Goal: Find specific page/section: Find specific page/section

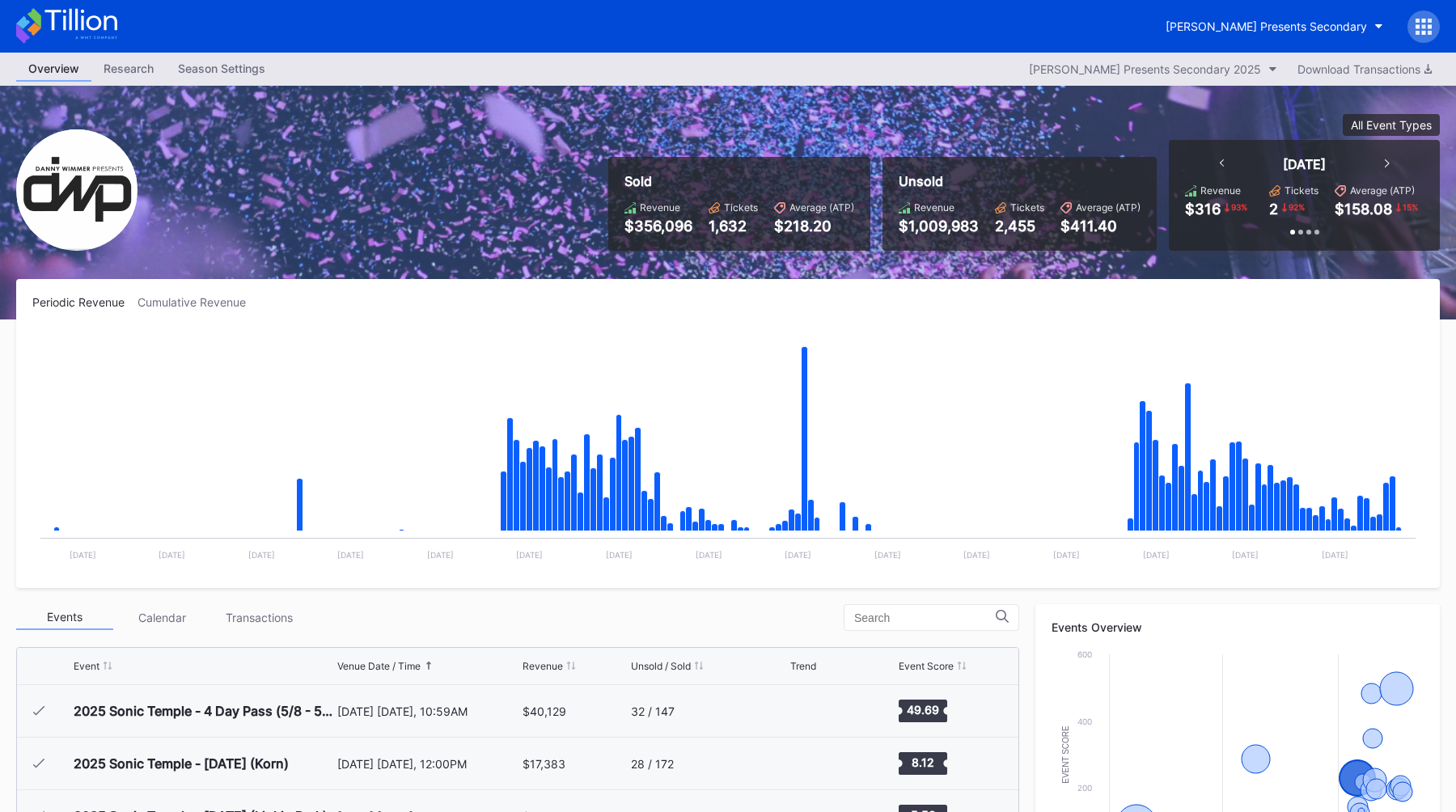
scroll to position [262, 0]
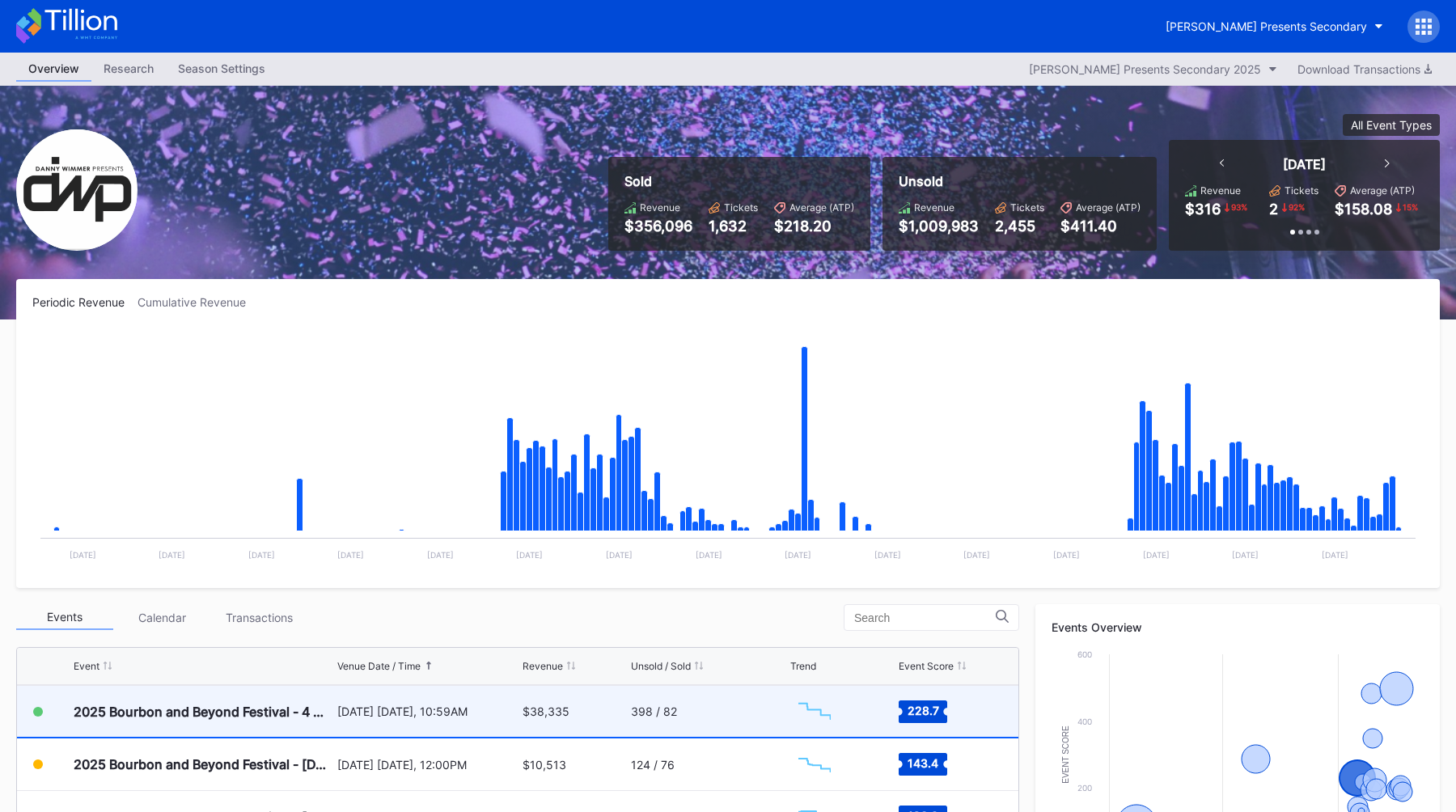
click at [347, 697] on div "September 11 Thursday, 10:59AM" at bounding box center [428, 712] width 182 height 51
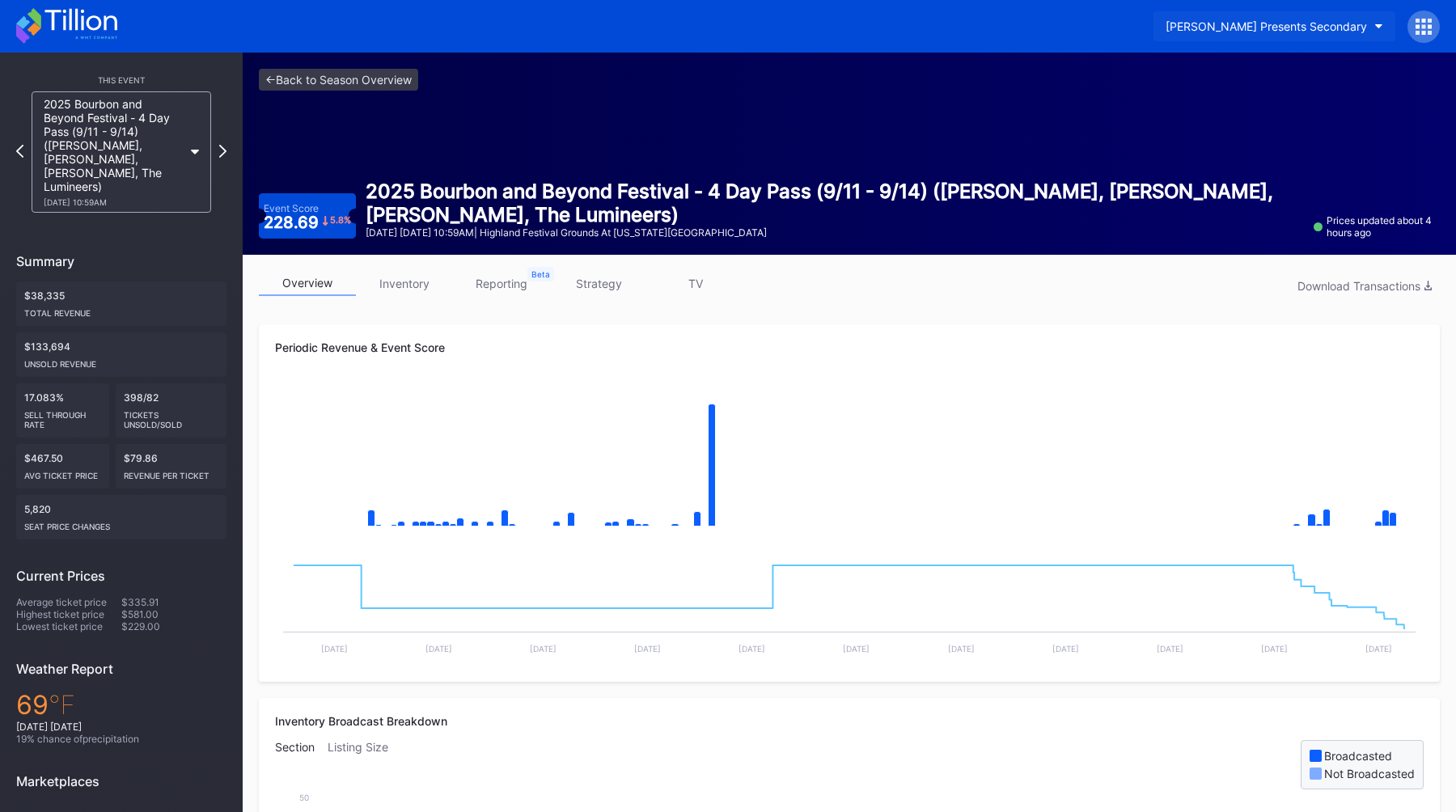
click at [1299, 14] on button "Danny Wimmer Presents Secondary" at bounding box center [1275, 26] width 242 height 30
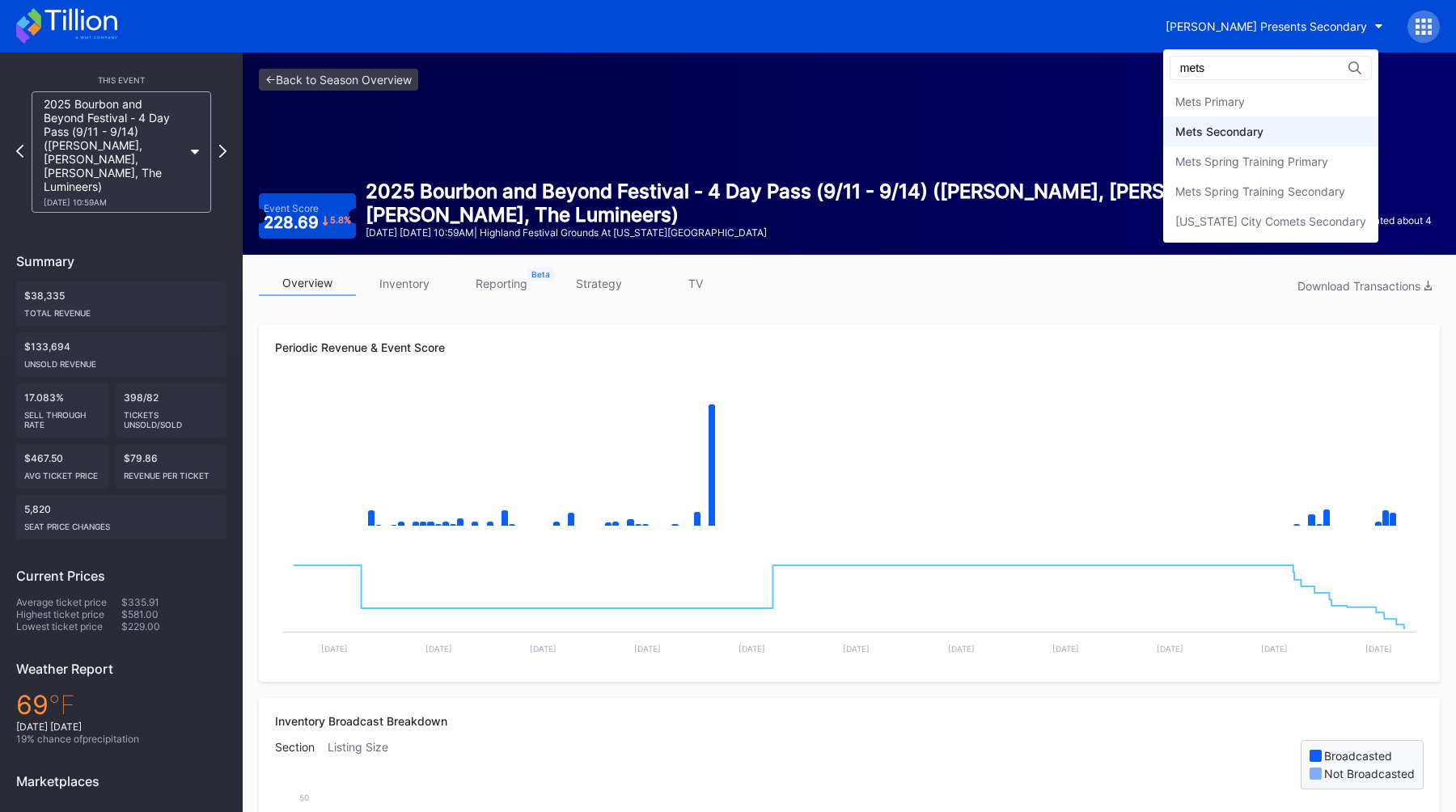
type input "mets"
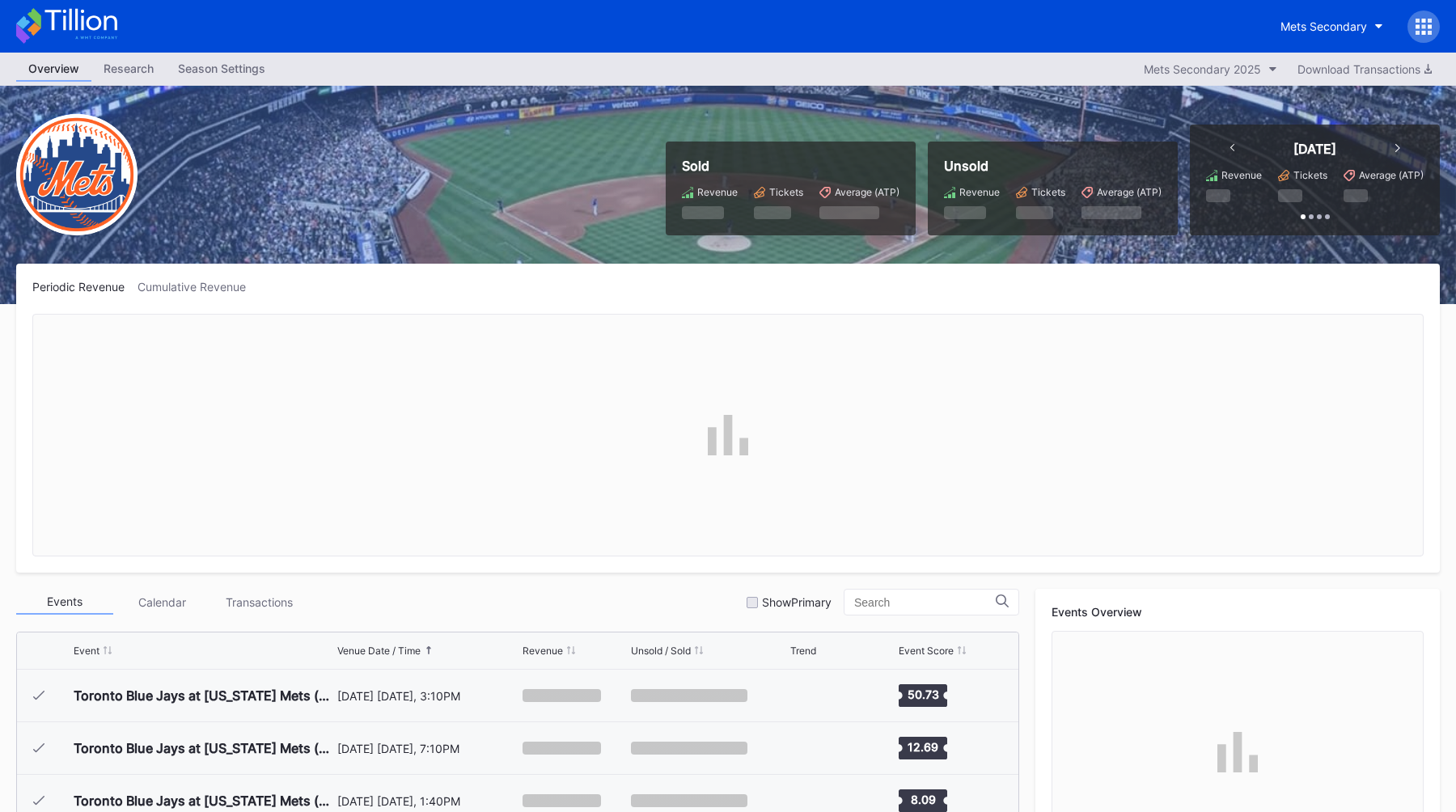
scroll to position [3523, 0]
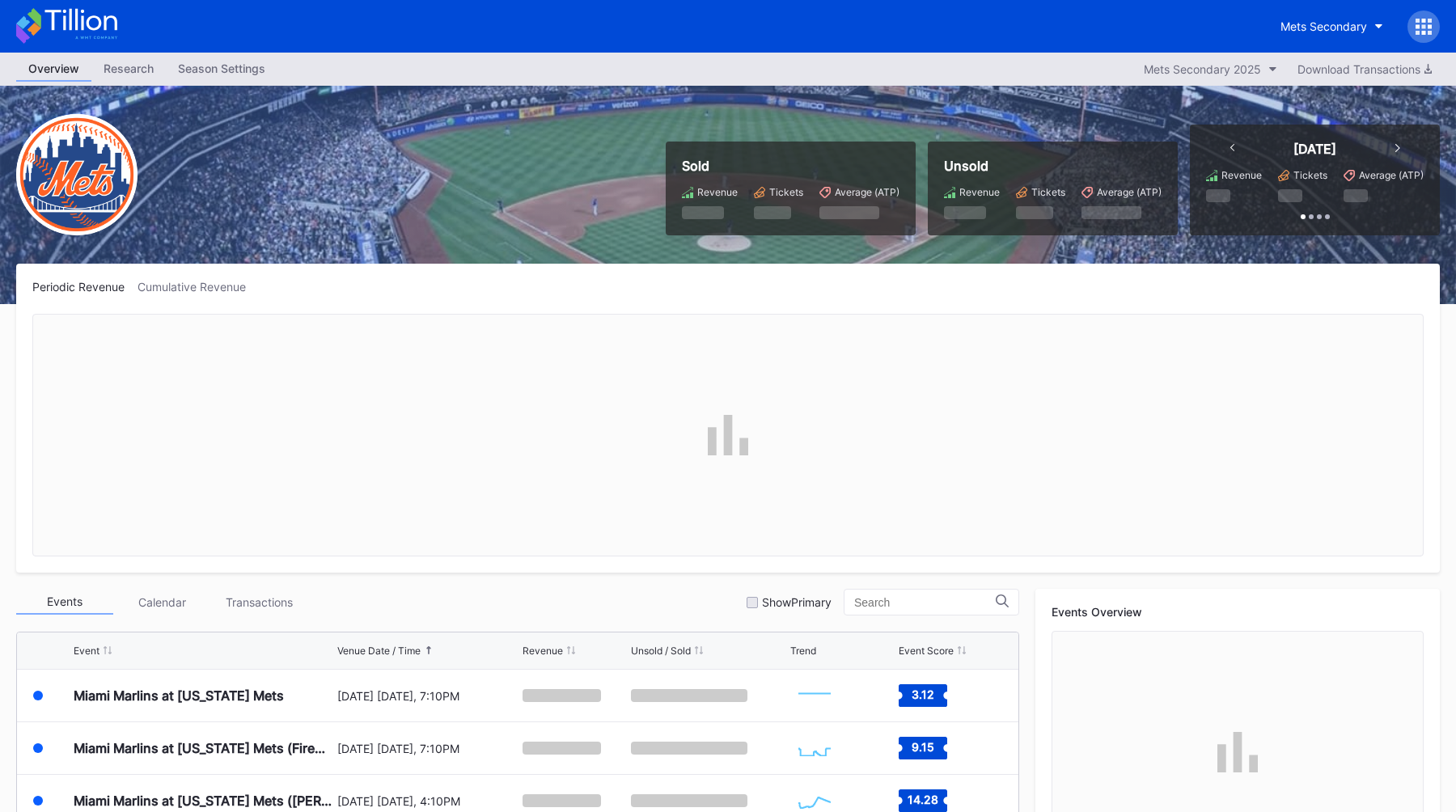
click at [411, 653] on div "Venue Date / Time" at bounding box center [379, 650] width 83 height 12
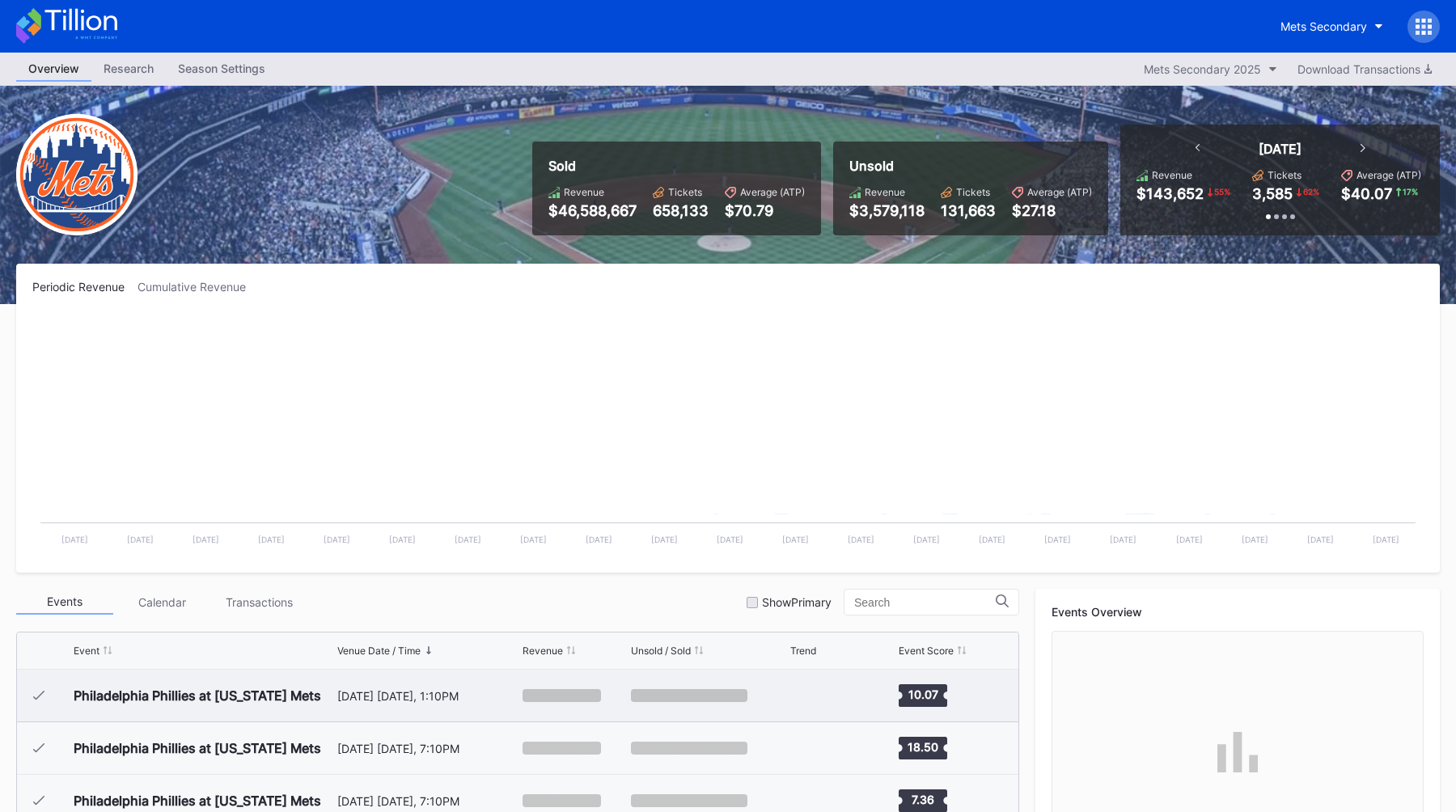
click at [340, 700] on div "[DATE] [DATE], 1:10PM" at bounding box center [428, 695] width 182 height 14
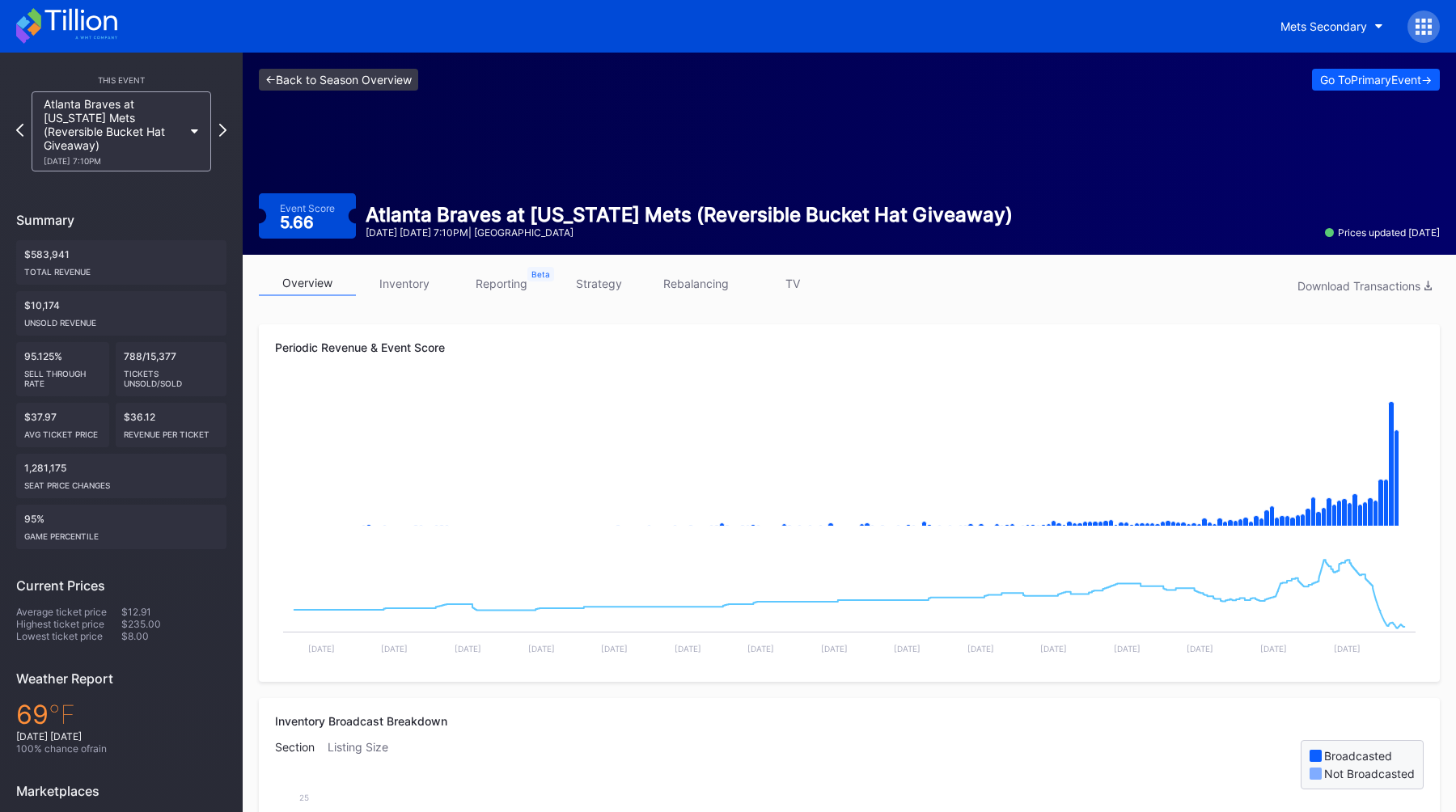
click at [353, 82] on link "<- Back to Season Overview" at bounding box center [338, 80] width 159 height 22
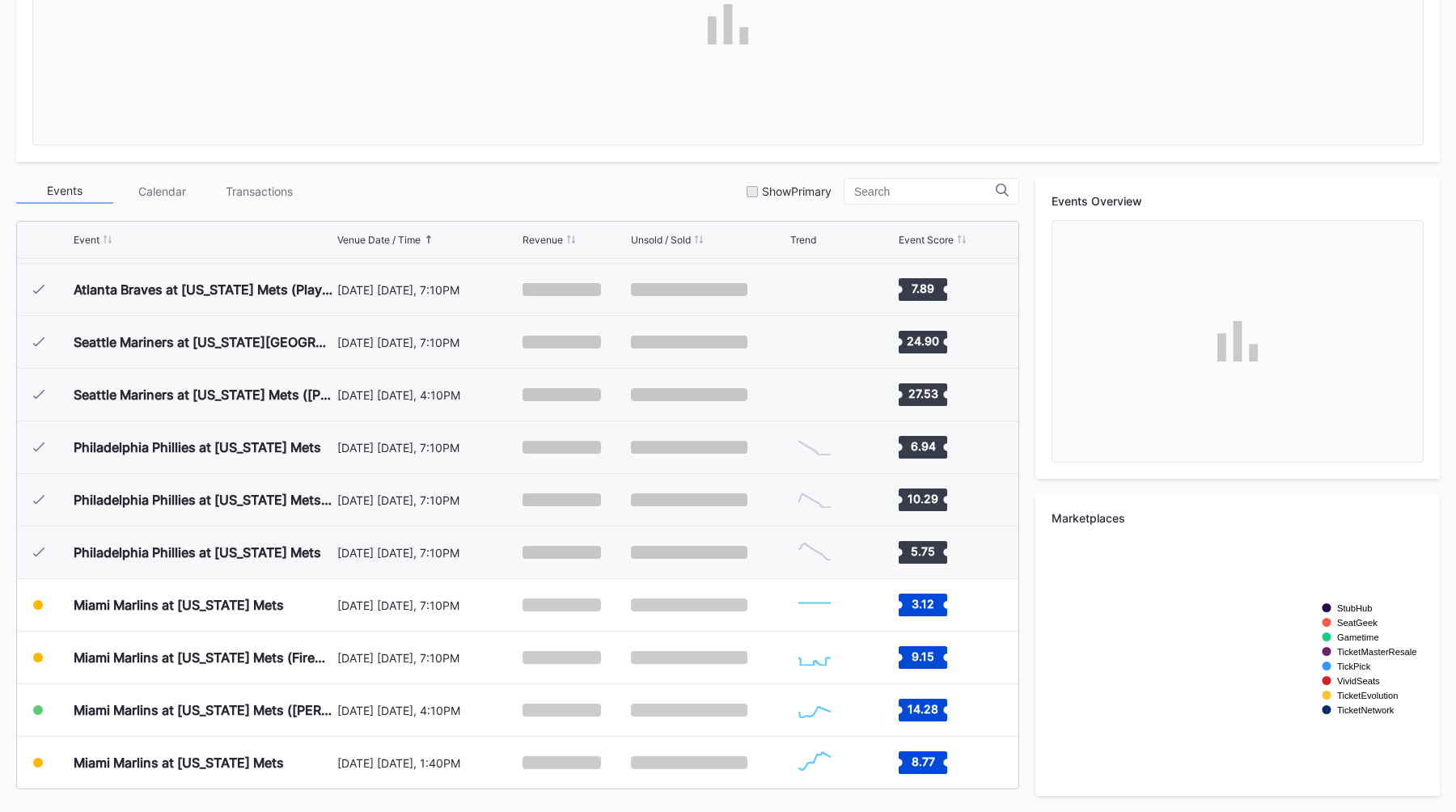
scroll to position [3177, 0]
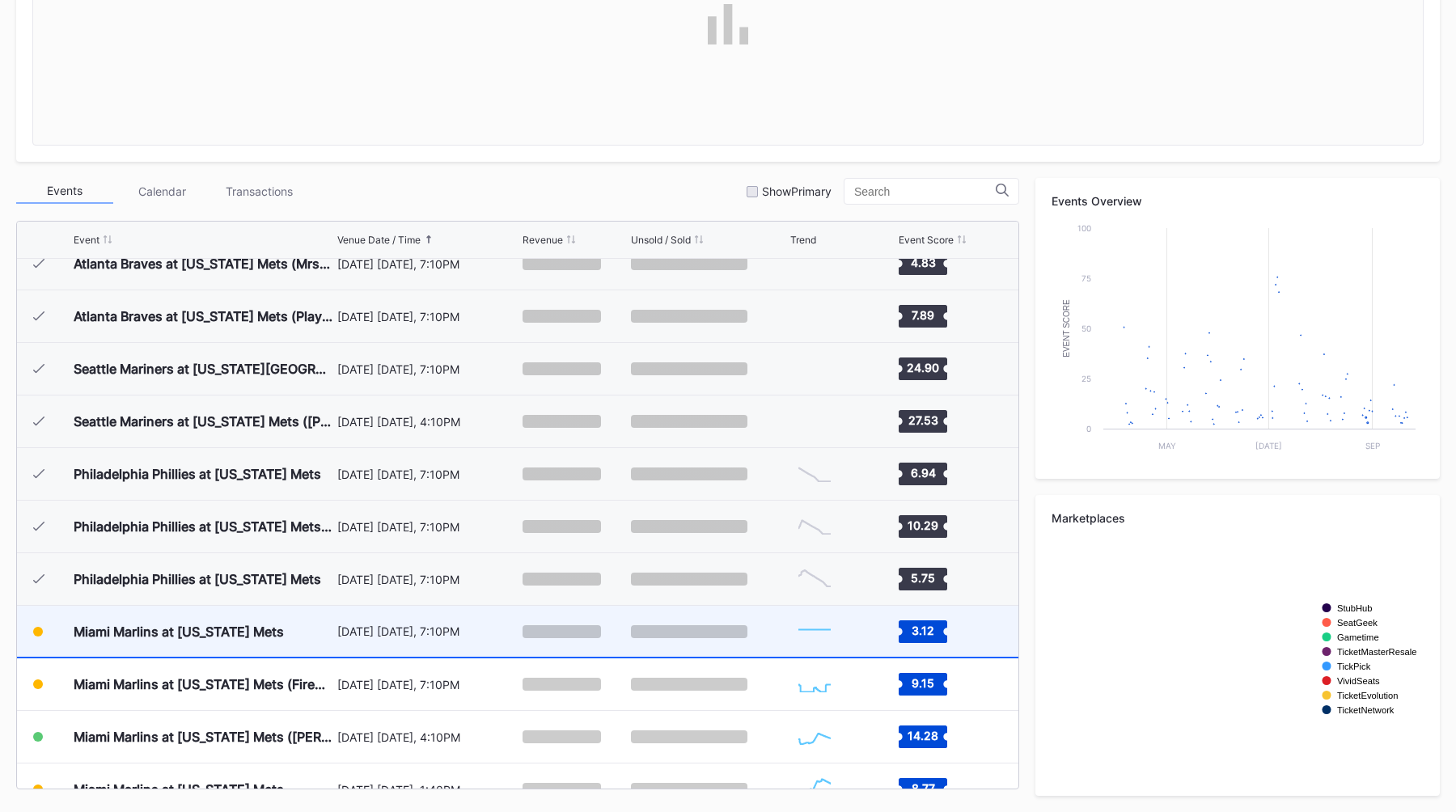
click at [299, 647] on div "Miami Marlins at [US_STATE] Mets" at bounding box center [203, 631] width 260 height 51
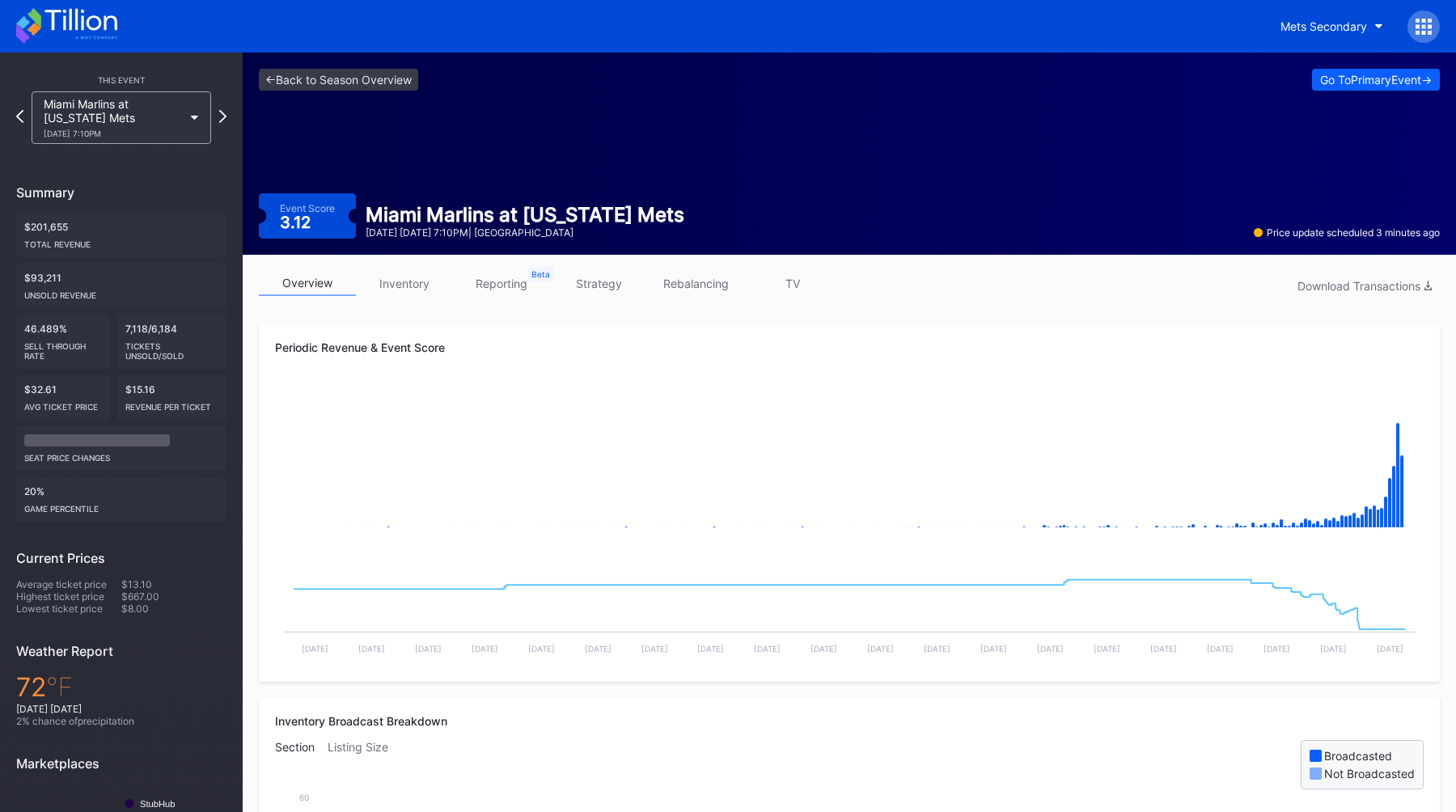
click at [946, 175] on div "<- Back to Season Overview Go To Primary Event -> Event Score 3.12 Miami Marlin…" at bounding box center [849, 154] width 1214 height 203
